Goal: Information Seeking & Learning: Find specific fact

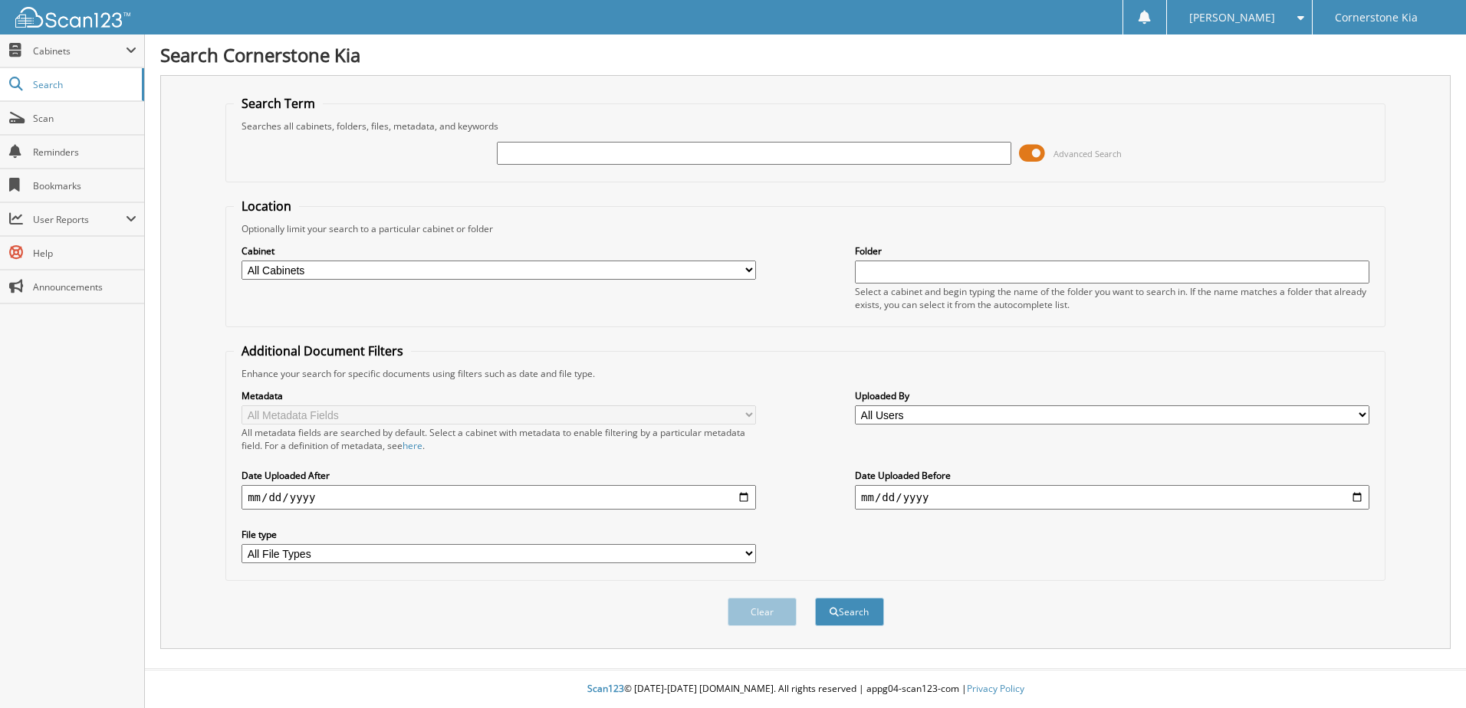
click at [791, 145] on input "text" at bounding box center [754, 153] width 514 height 23
type input "k48458"
click at [815, 598] on button "Search" at bounding box center [849, 612] width 69 height 28
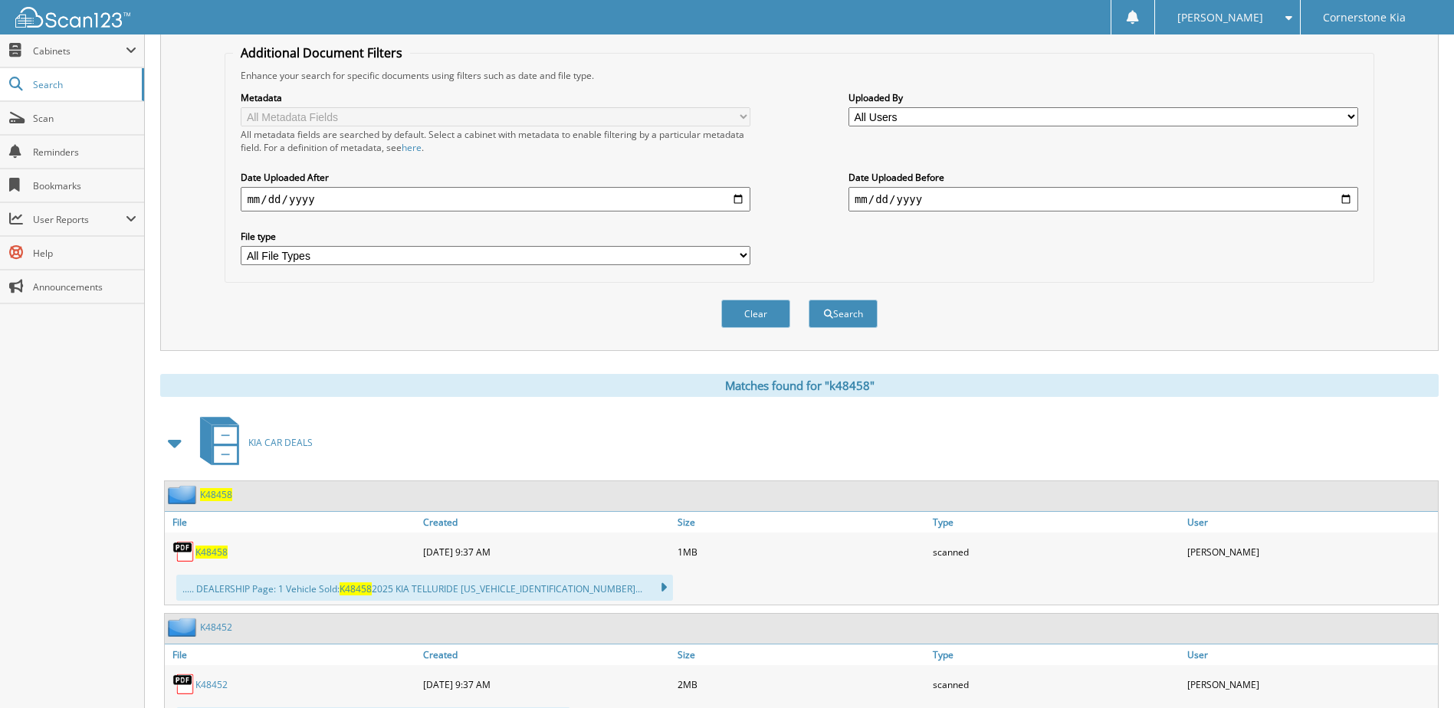
scroll to position [576, 0]
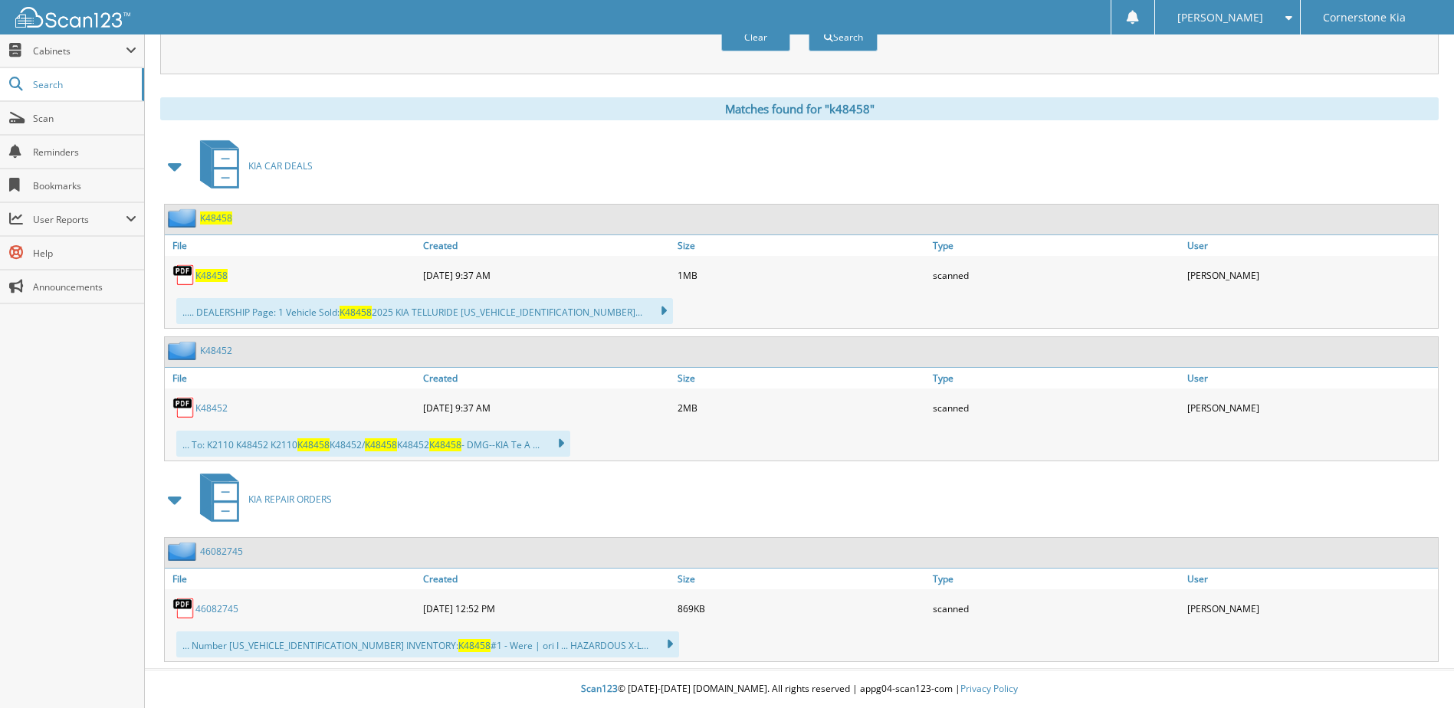
click at [212, 276] on span "K48458" at bounding box center [212, 275] width 32 height 13
